Goal: Obtain resource: Download file/media

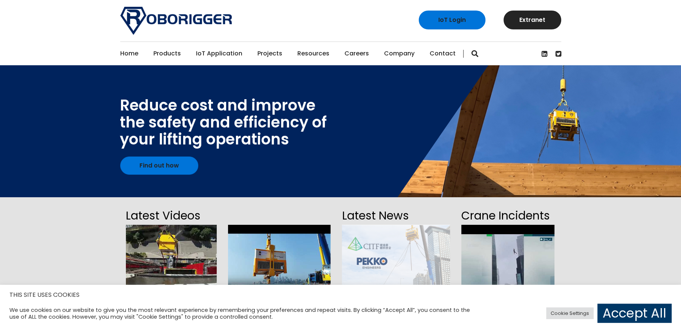
click at [264, 52] on link "Projects" at bounding box center [269, 53] width 25 height 23
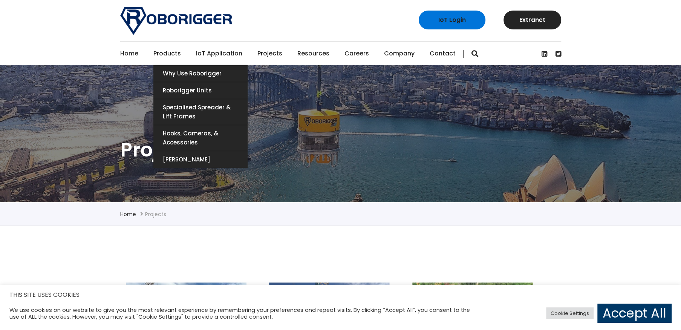
click at [173, 52] on link "Products" at bounding box center [167, 53] width 28 height 23
click at [183, 75] on link "Why use Roborigger" at bounding box center [200, 73] width 94 height 17
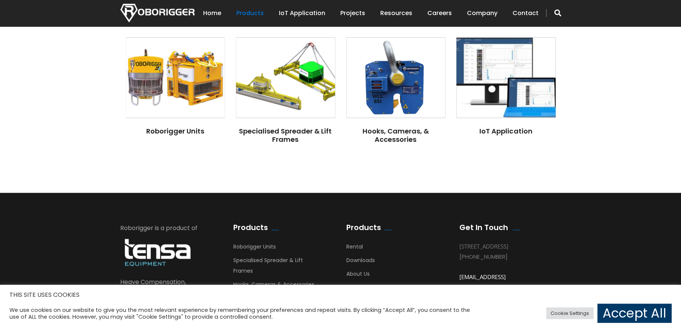
scroll to position [641, 0]
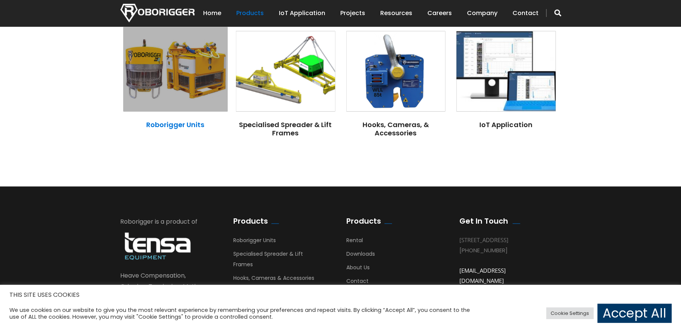
click at [192, 126] on link "Roborigger Units" at bounding box center [175, 124] width 58 height 9
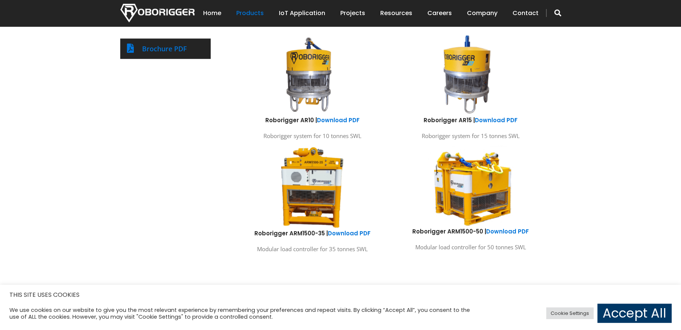
scroll to position [452, 0]
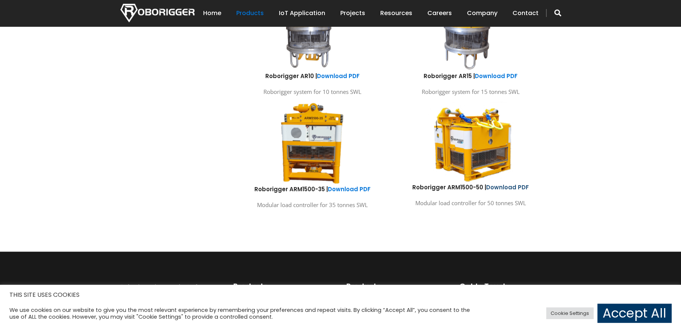
click at [497, 187] on link "Download PDF" at bounding box center [507, 187] width 43 height 8
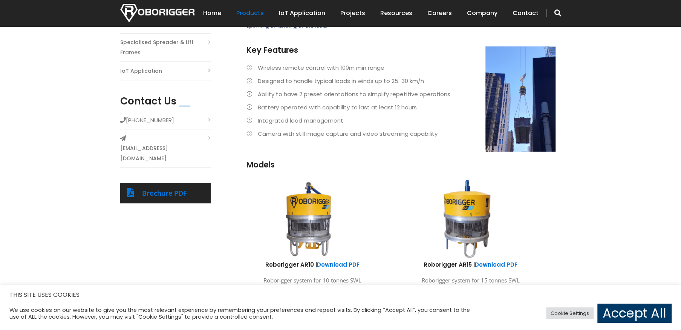
scroll to position [38, 0]
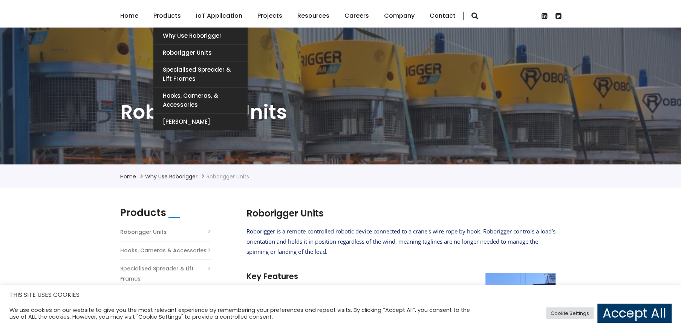
click at [168, 16] on link "Products" at bounding box center [167, 15] width 28 height 23
